Goal: Task Accomplishment & Management: Use online tool/utility

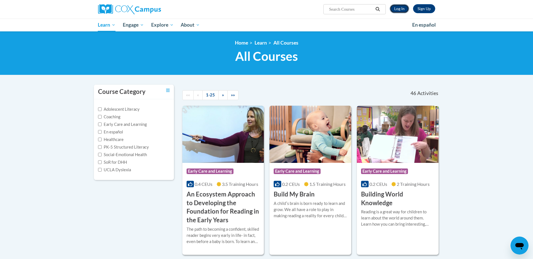
click at [397, 9] on link "Log In" at bounding box center [398, 8] width 19 height 9
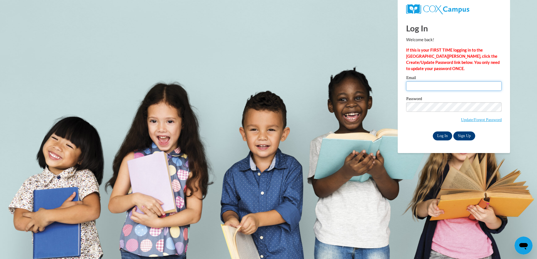
type input "[PERSON_NAME][EMAIL_ADDRESS][PERSON_NAME][DOMAIN_NAME]"
click at [443, 137] on input "Log In" at bounding box center [443, 136] width 20 height 9
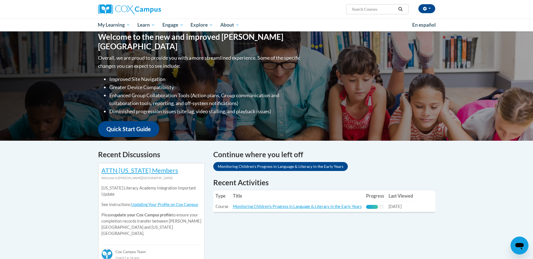
scroll to position [84, 0]
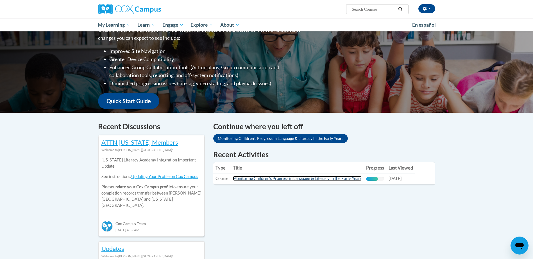
click at [307, 179] on link "Monitoring Children's Progress in Language & Literacy in the Early Years" at bounding box center [297, 178] width 129 height 5
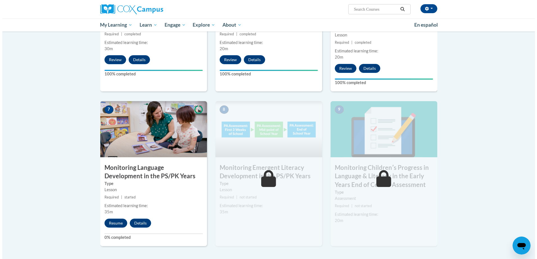
scroll to position [449, 0]
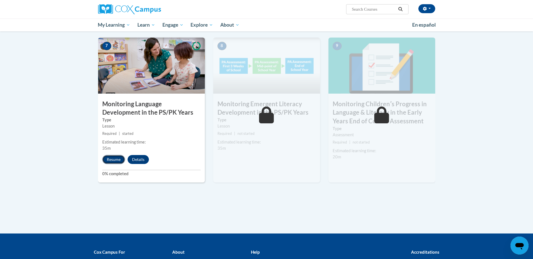
click at [112, 156] on button "Resume" at bounding box center [113, 159] width 23 height 9
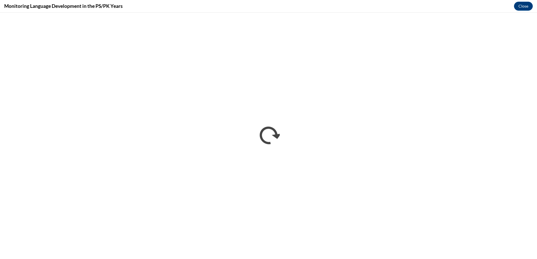
scroll to position [0, 0]
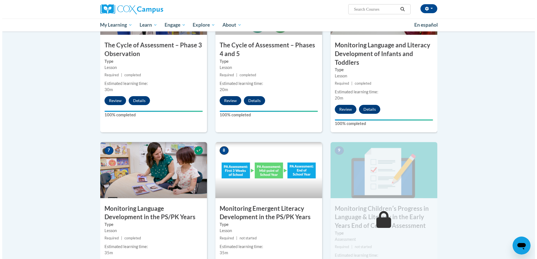
scroll to position [393, 0]
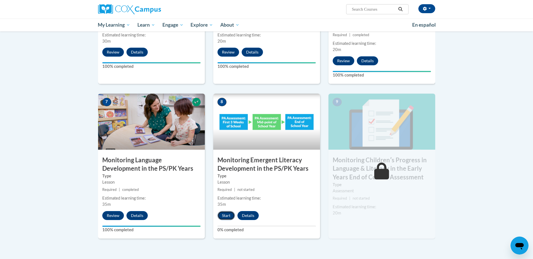
click at [227, 216] on button "Start" at bounding box center [225, 215] width 17 height 9
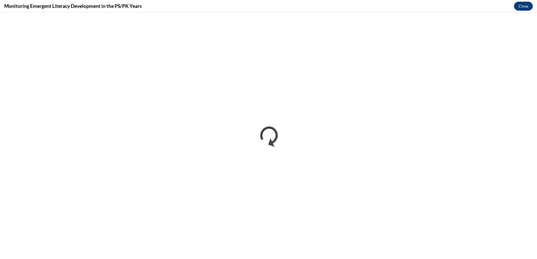
scroll to position [0, 0]
